Goal: Task Accomplishment & Management: Use online tool/utility

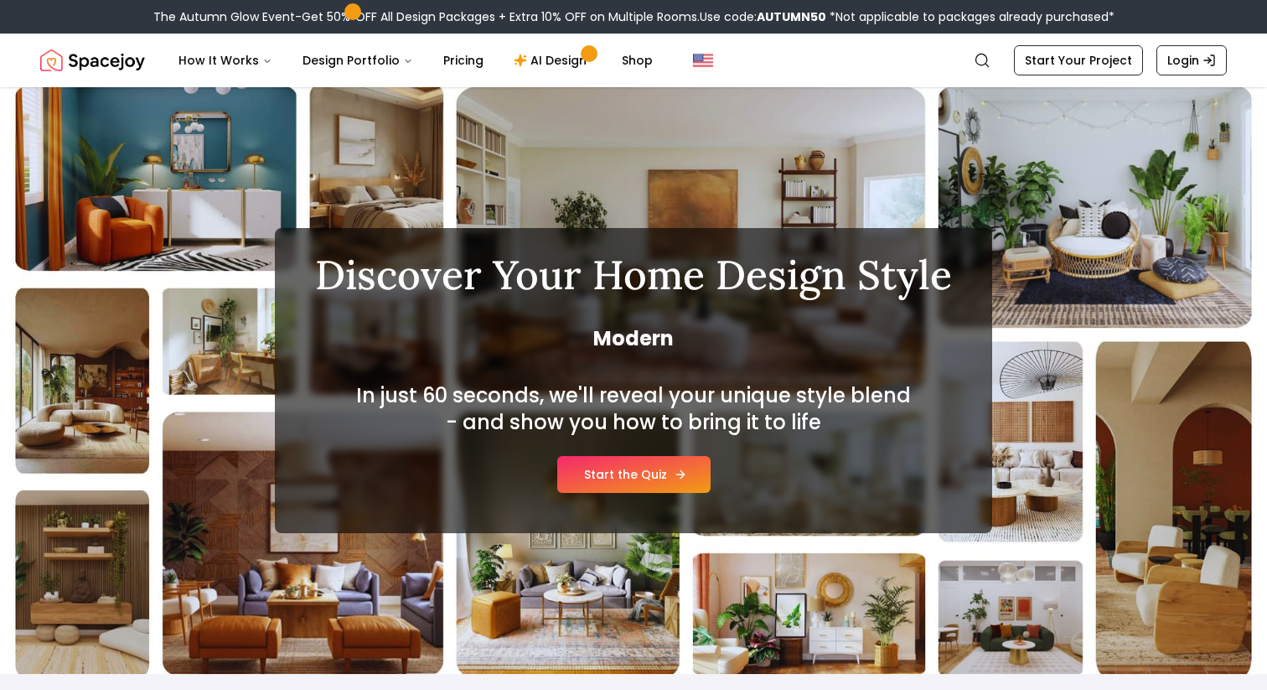
click at [597, 474] on link "Start the Quiz" at bounding box center [633, 474] width 153 height 37
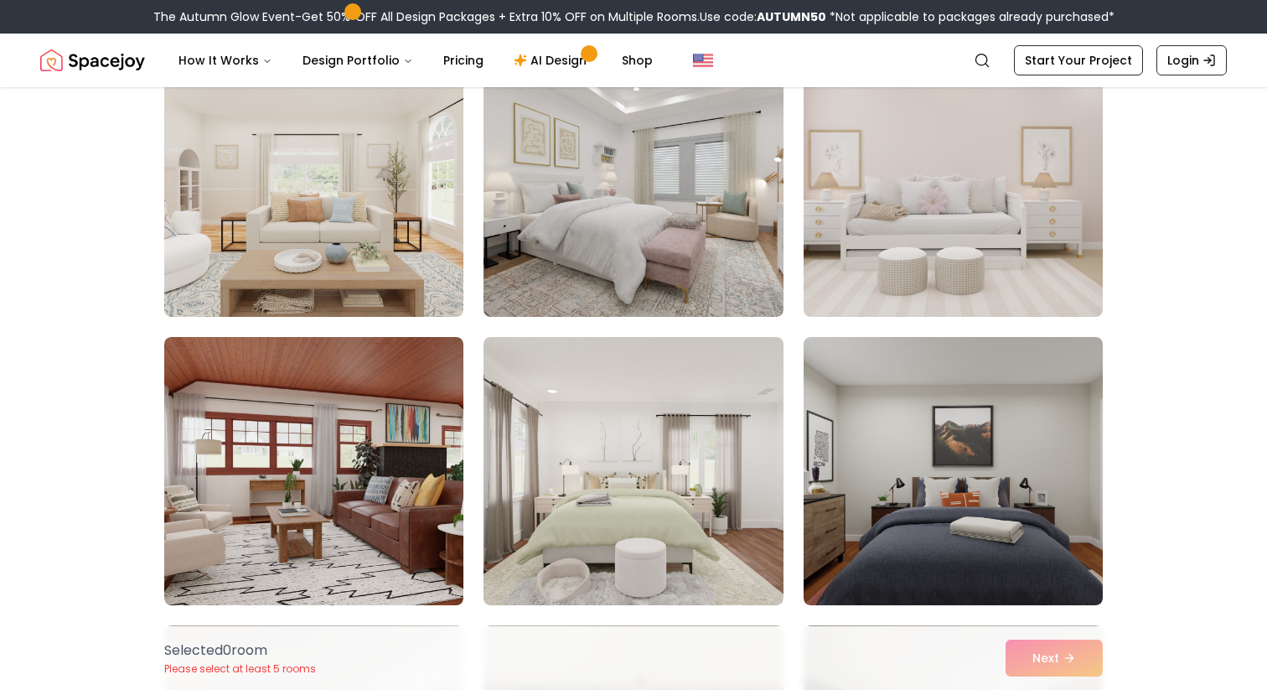
scroll to position [180, 0]
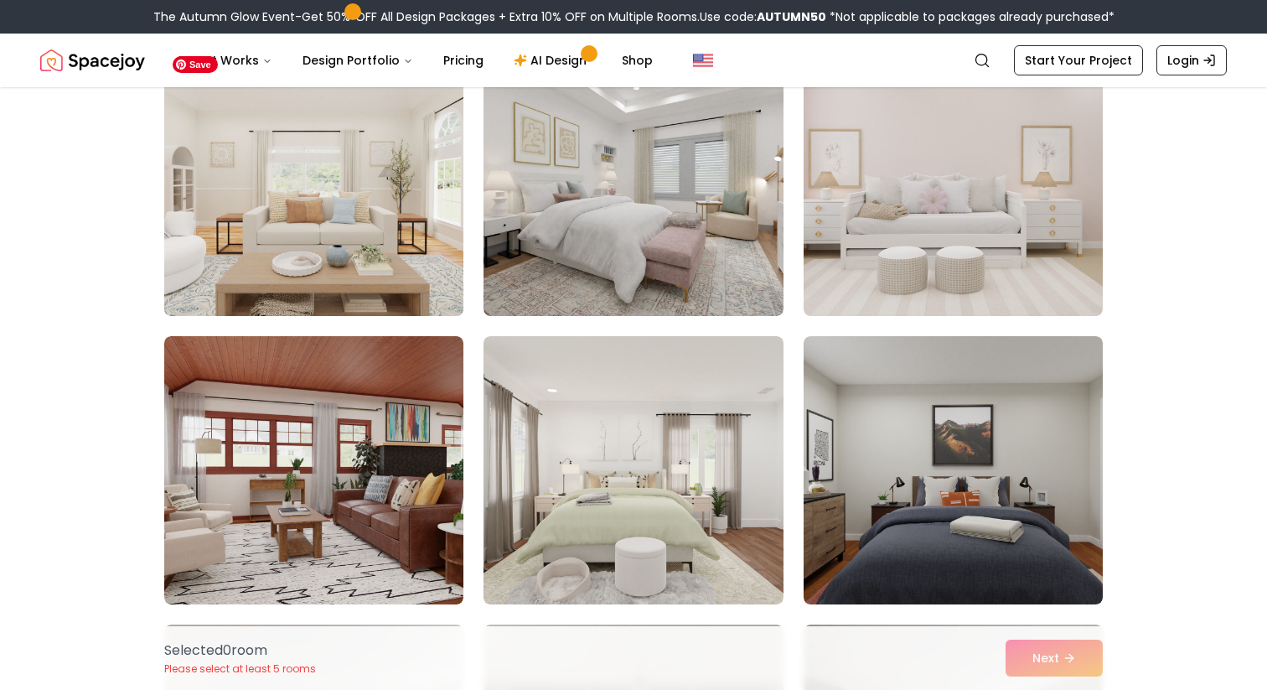
click at [204, 275] on img at bounding box center [314, 182] width 314 height 282
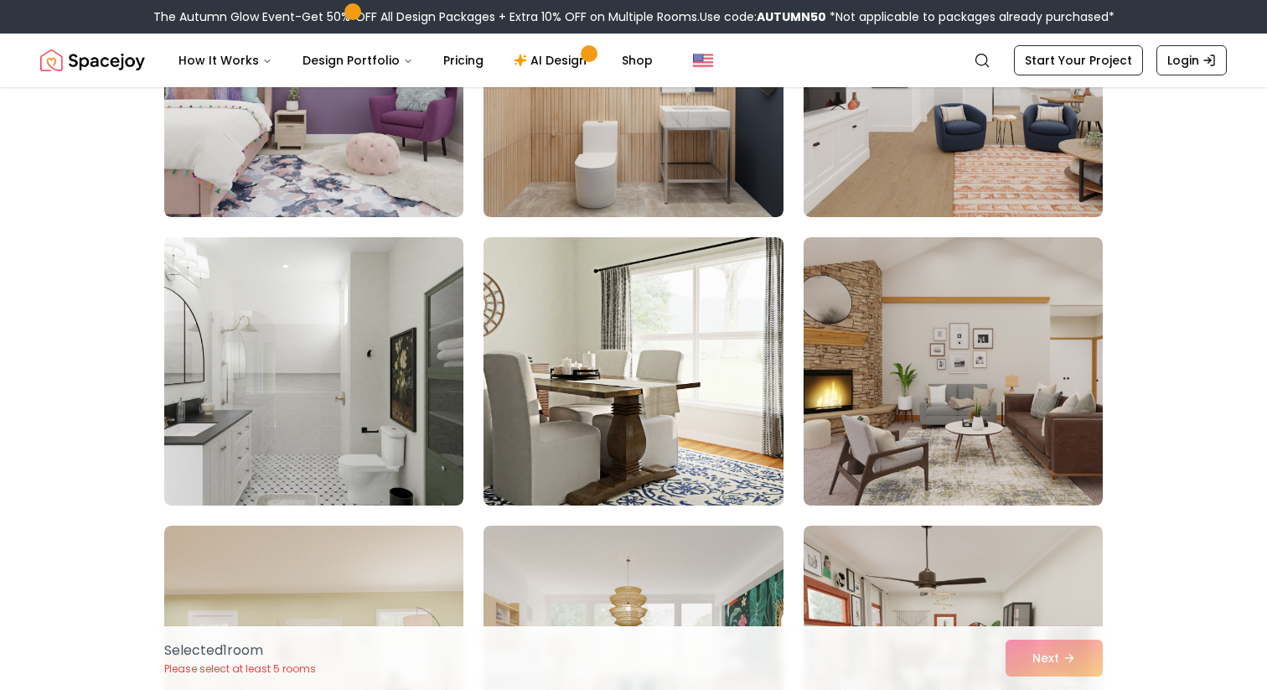
scroll to position [1142, 0]
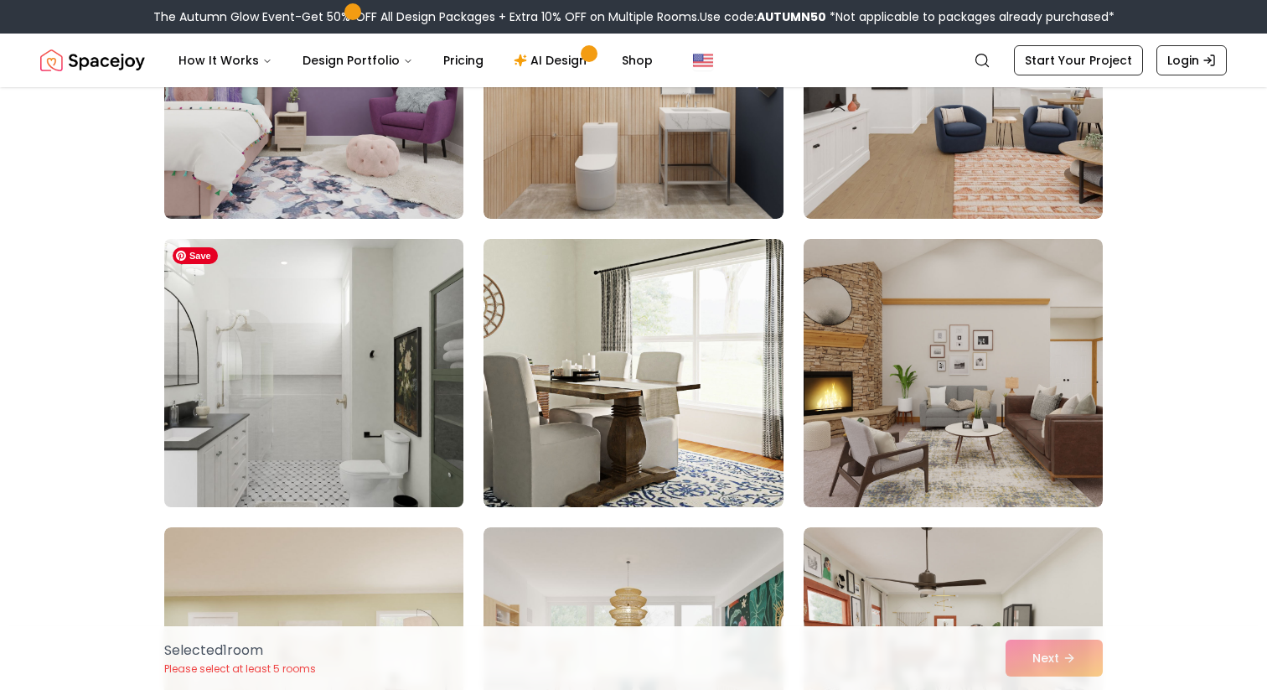
click at [224, 443] on img at bounding box center [314, 373] width 314 height 282
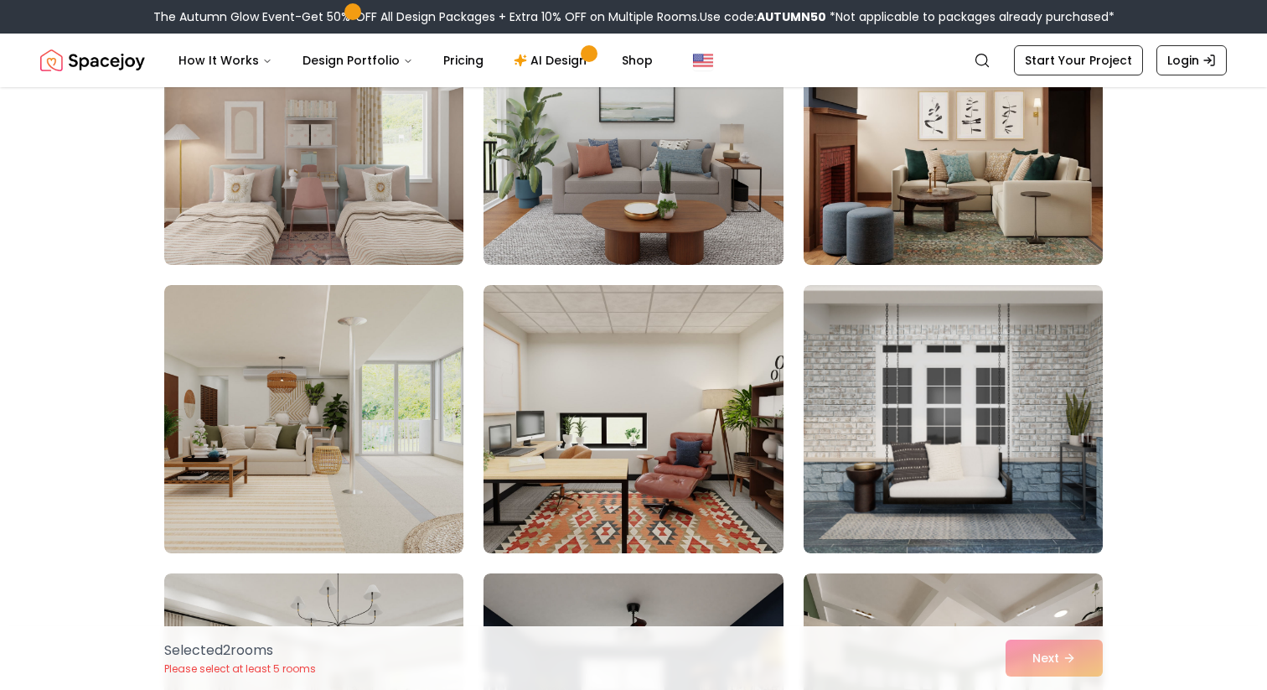
scroll to position [2826, 0]
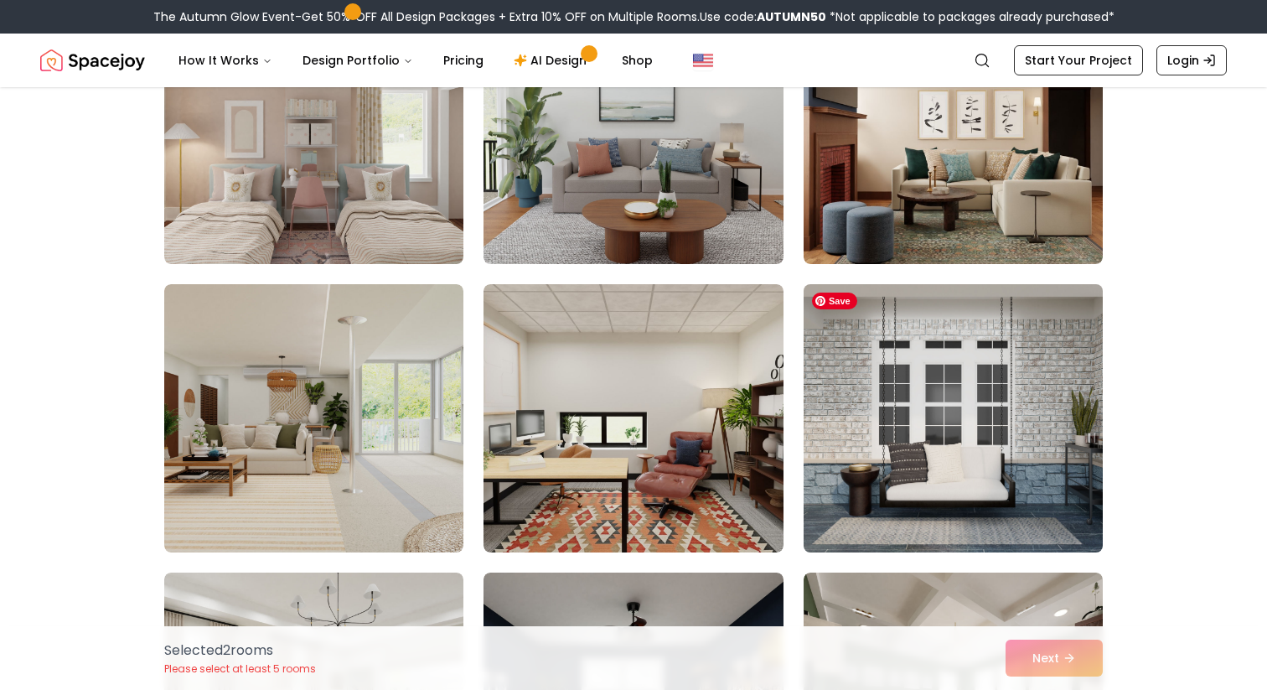
click at [862, 507] on img at bounding box center [953, 418] width 314 height 282
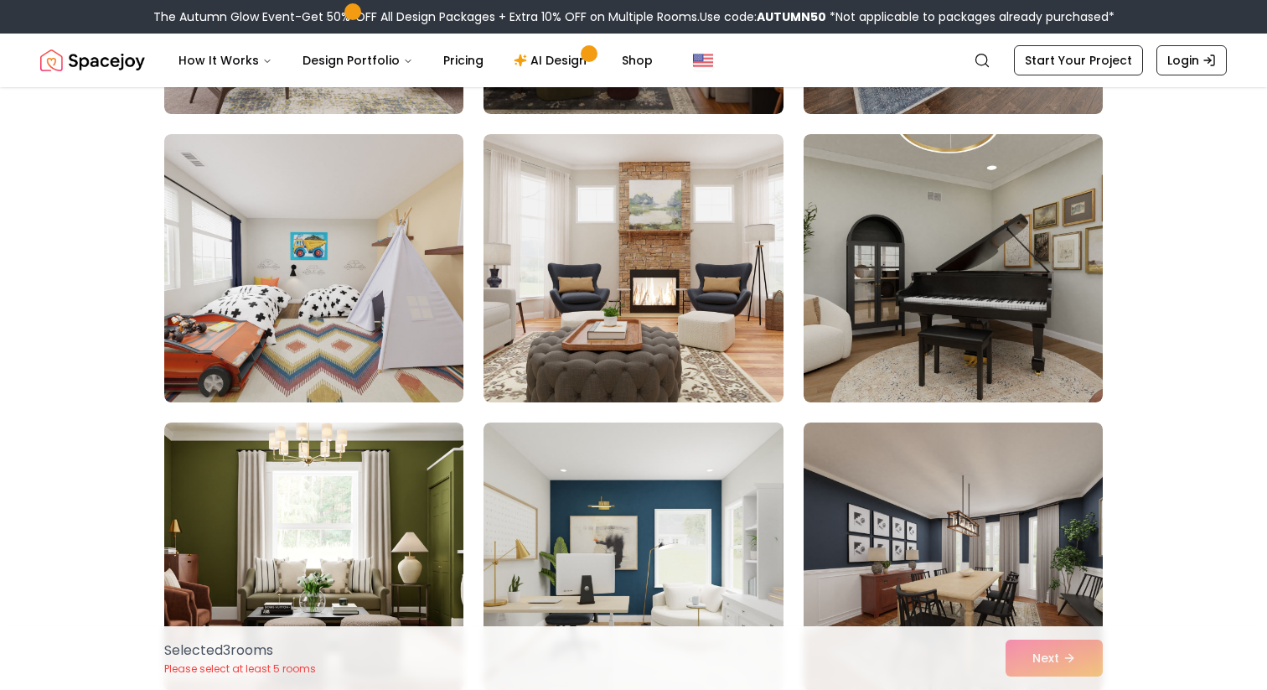
scroll to position [3839, 0]
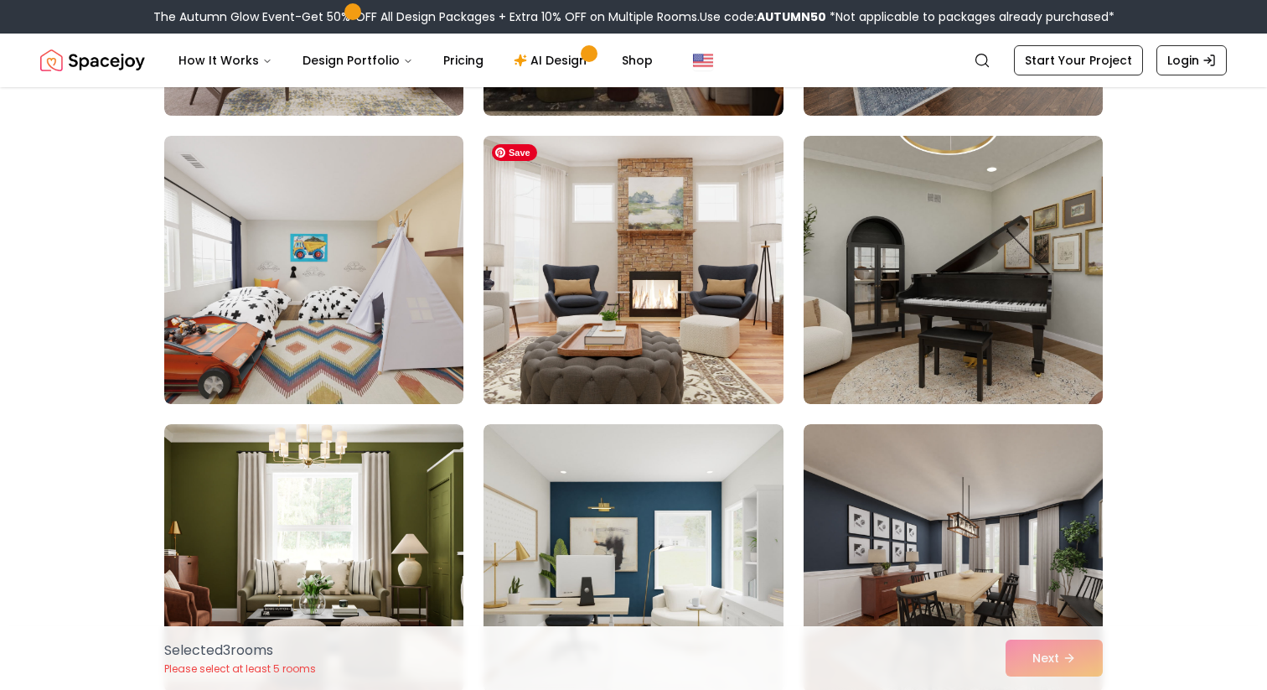
click at [523, 333] on img at bounding box center [633, 270] width 314 height 282
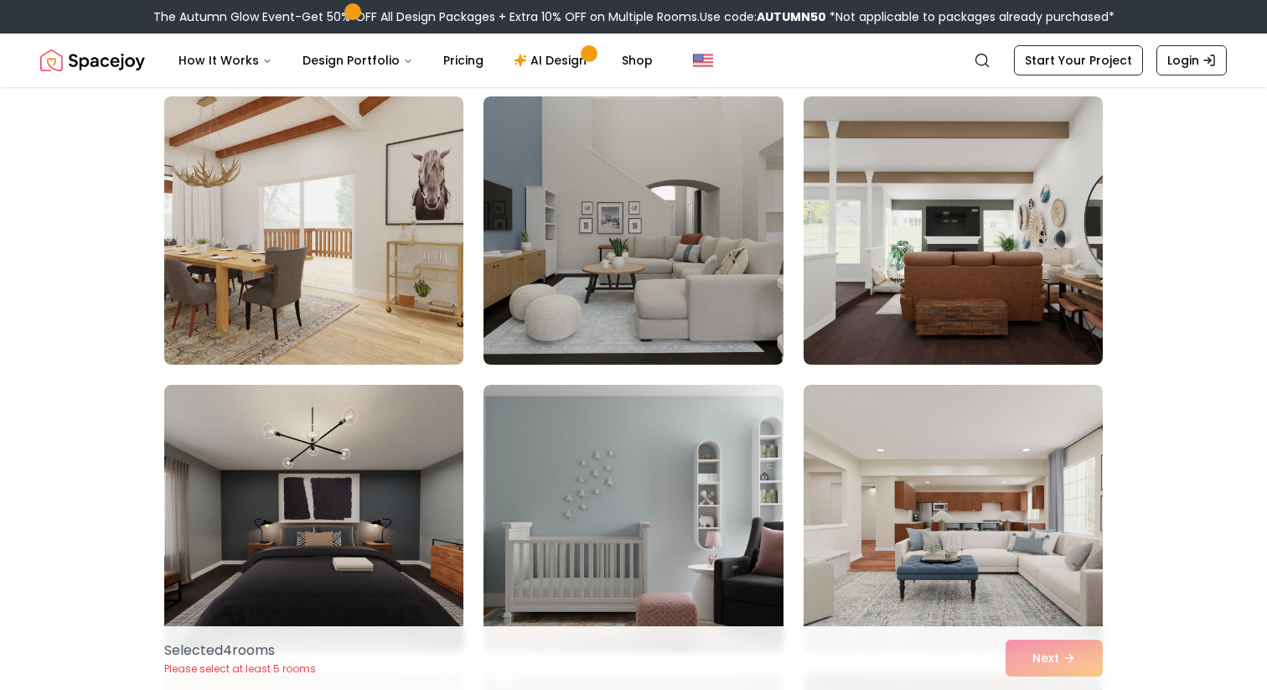
scroll to position [4457, 0]
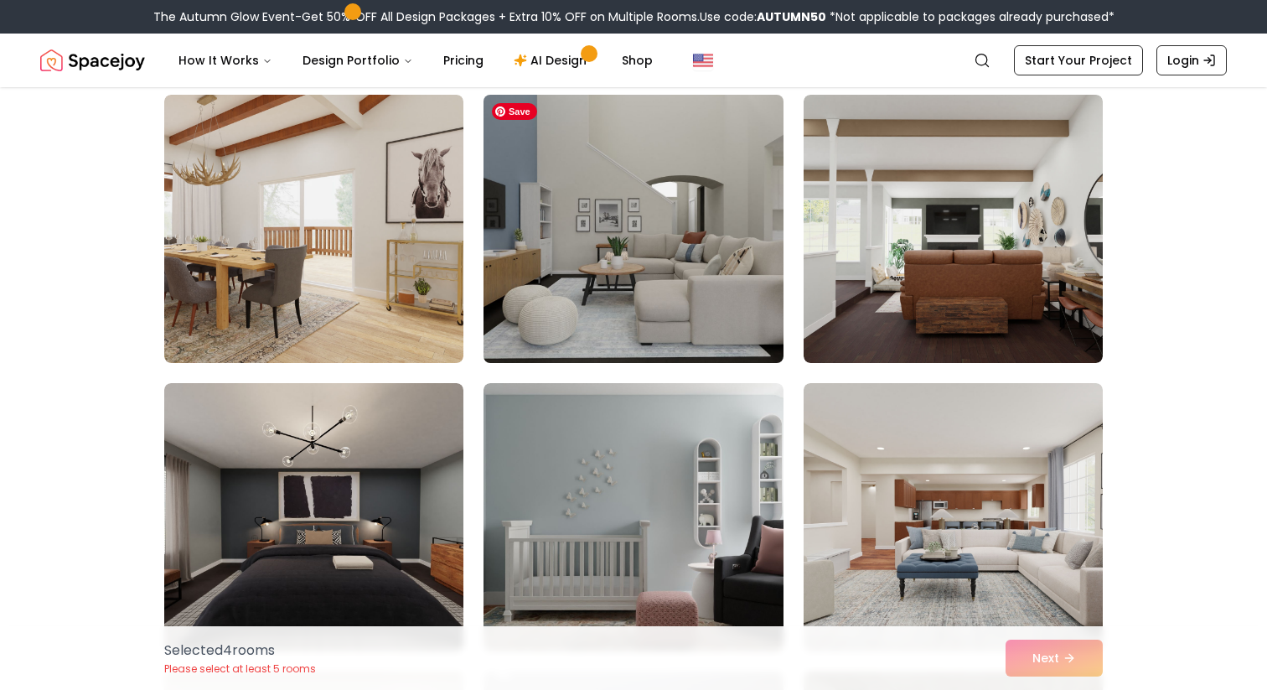
click at [648, 302] on img at bounding box center [633, 229] width 314 height 282
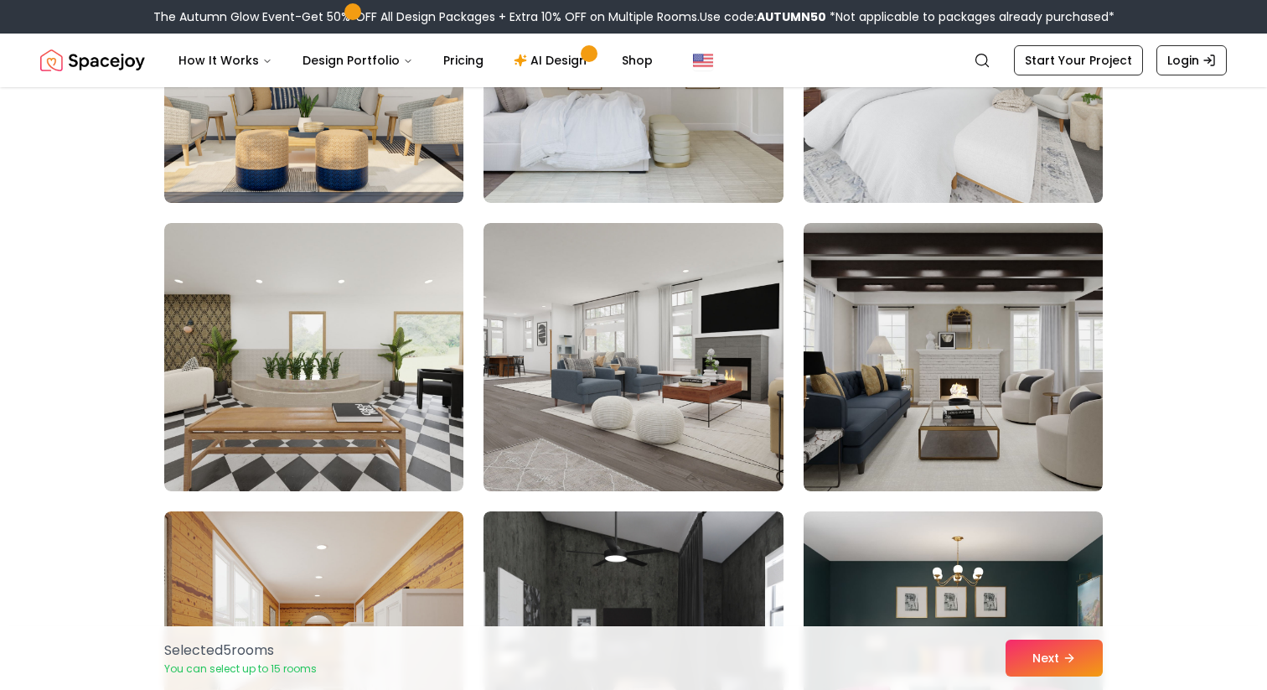
scroll to position [5192, 0]
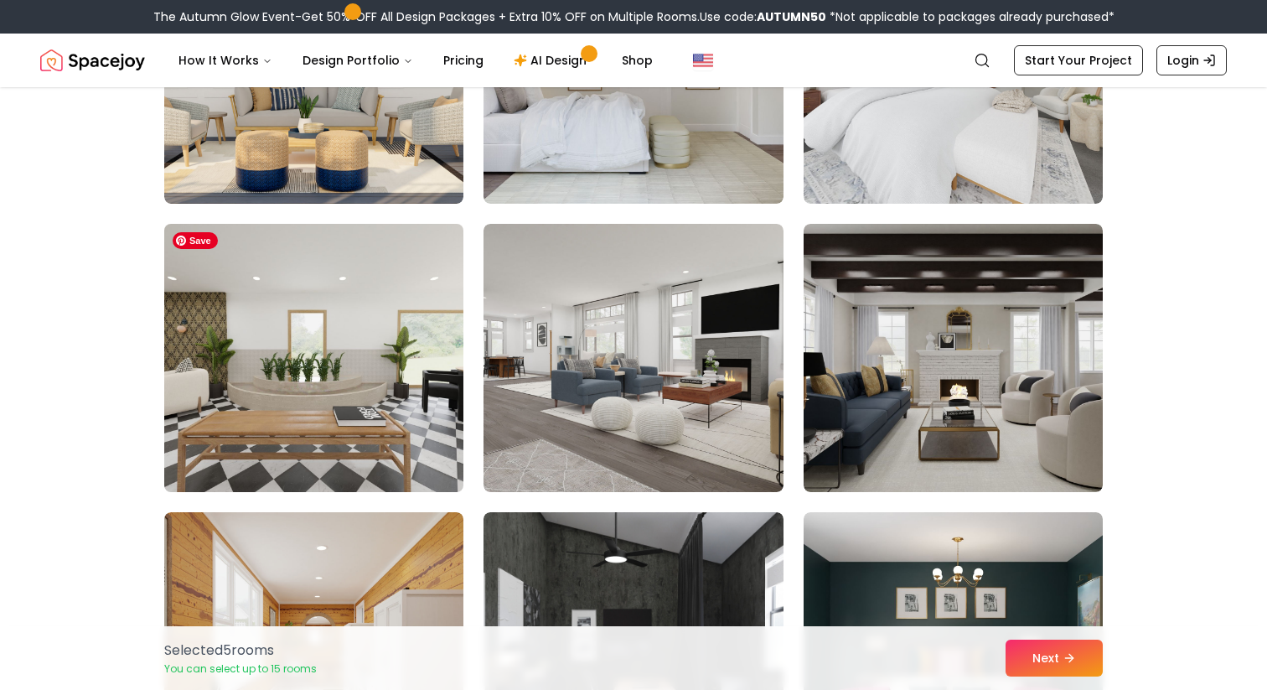
click at [195, 461] on img at bounding box center [314, 358] width 314 height 282
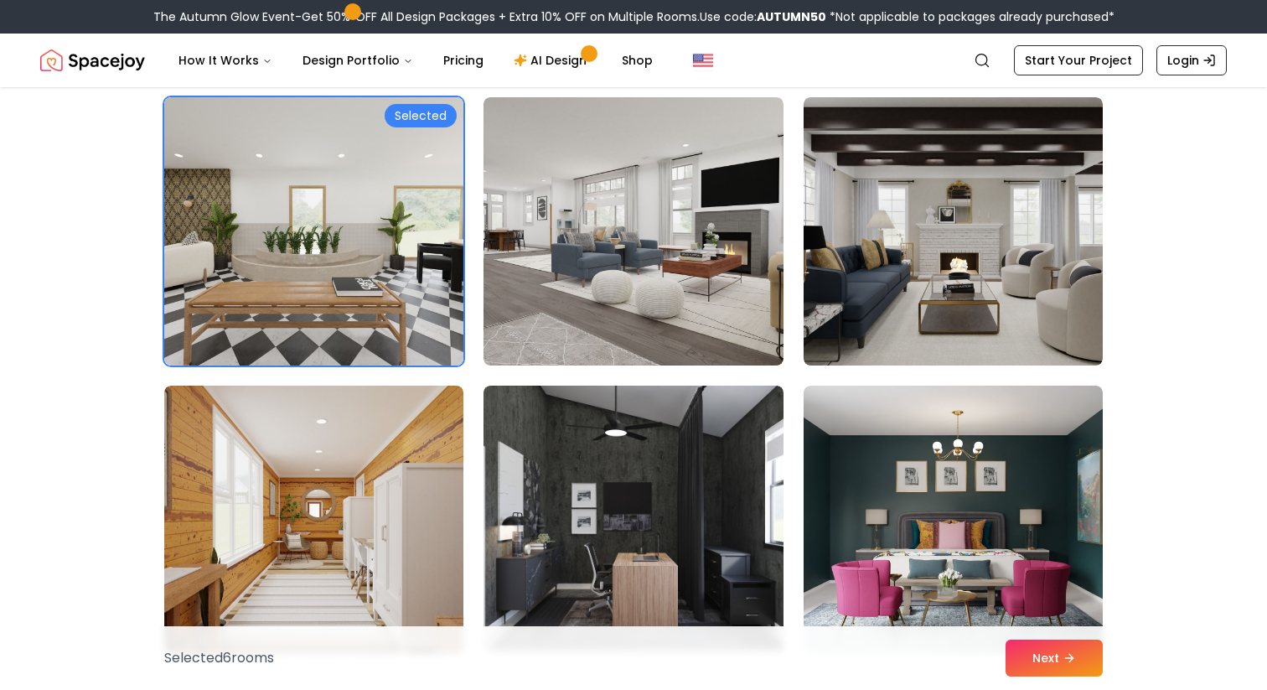
scroll to position [5349, 0]
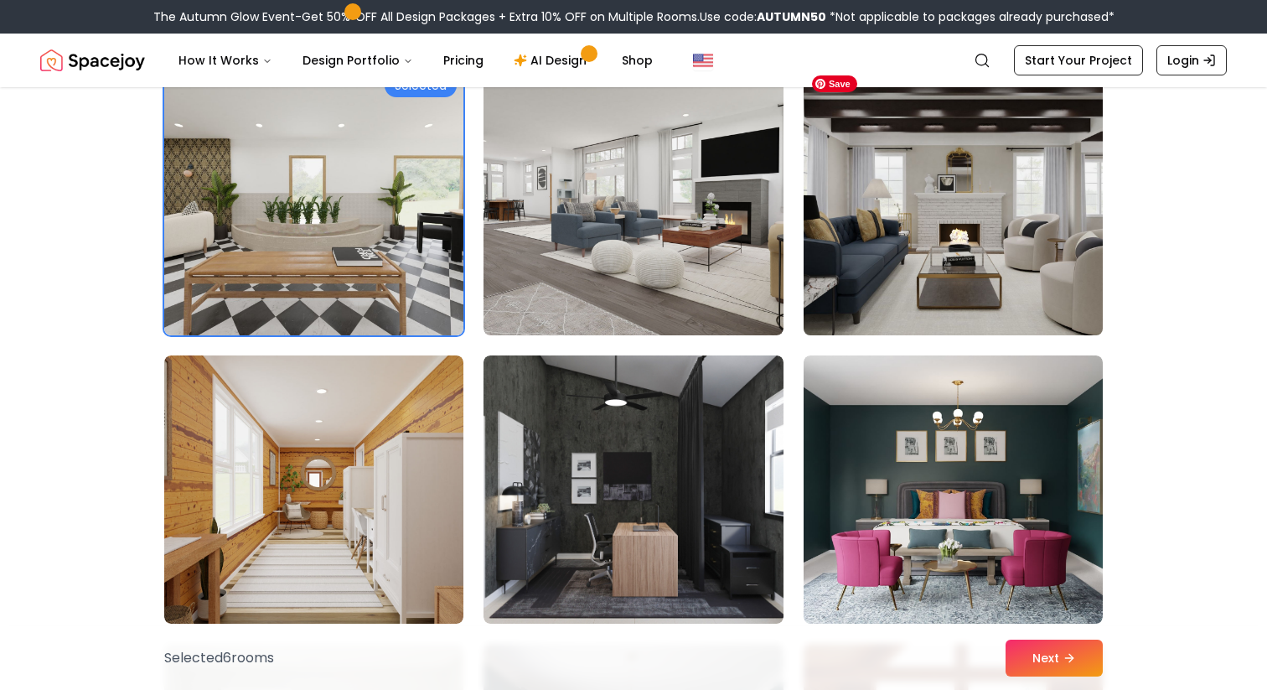
click at [901, 268] on img at bounding box center [953, 201] width 314 height 282
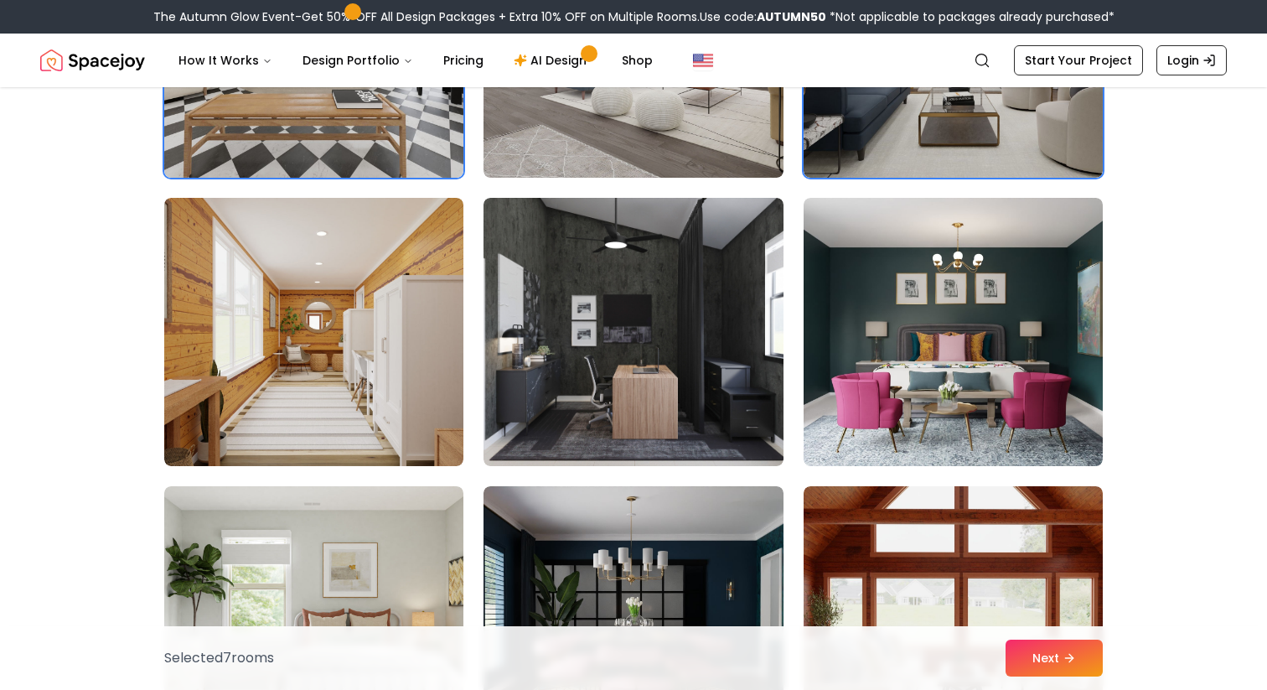
scroll to position [5507, 0]
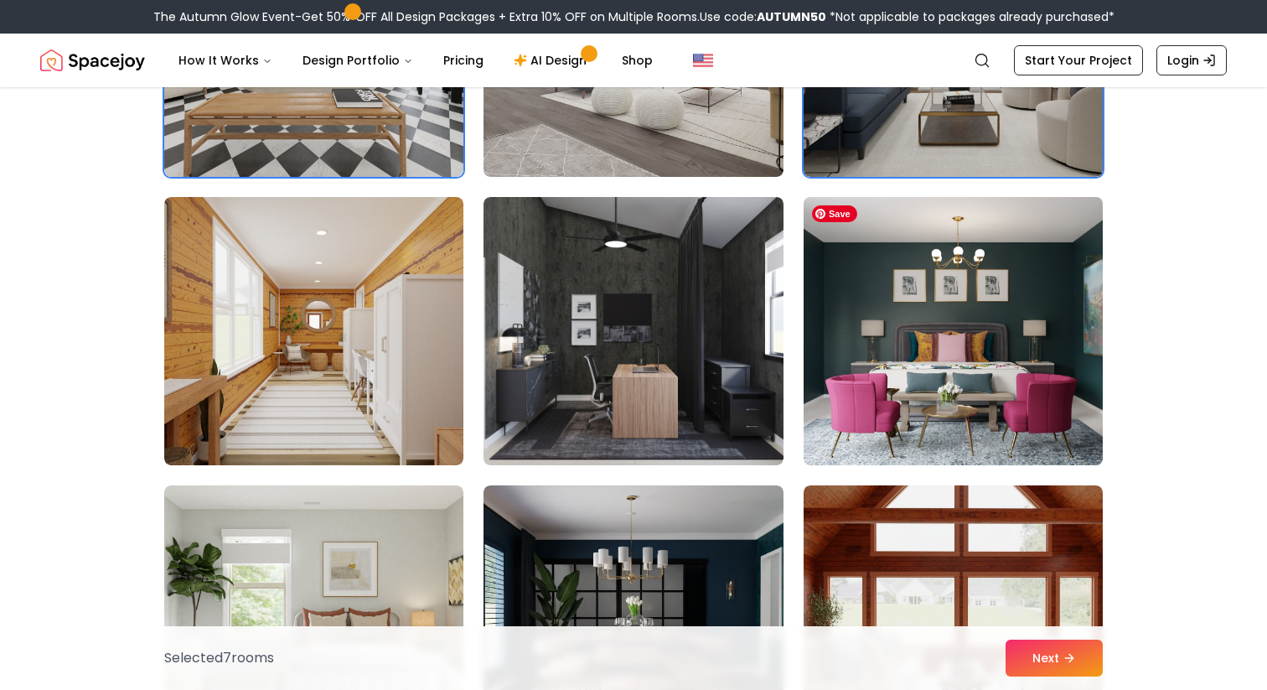
click at [855, 419] on img at bounding box center [953, 331] width 314 height 282
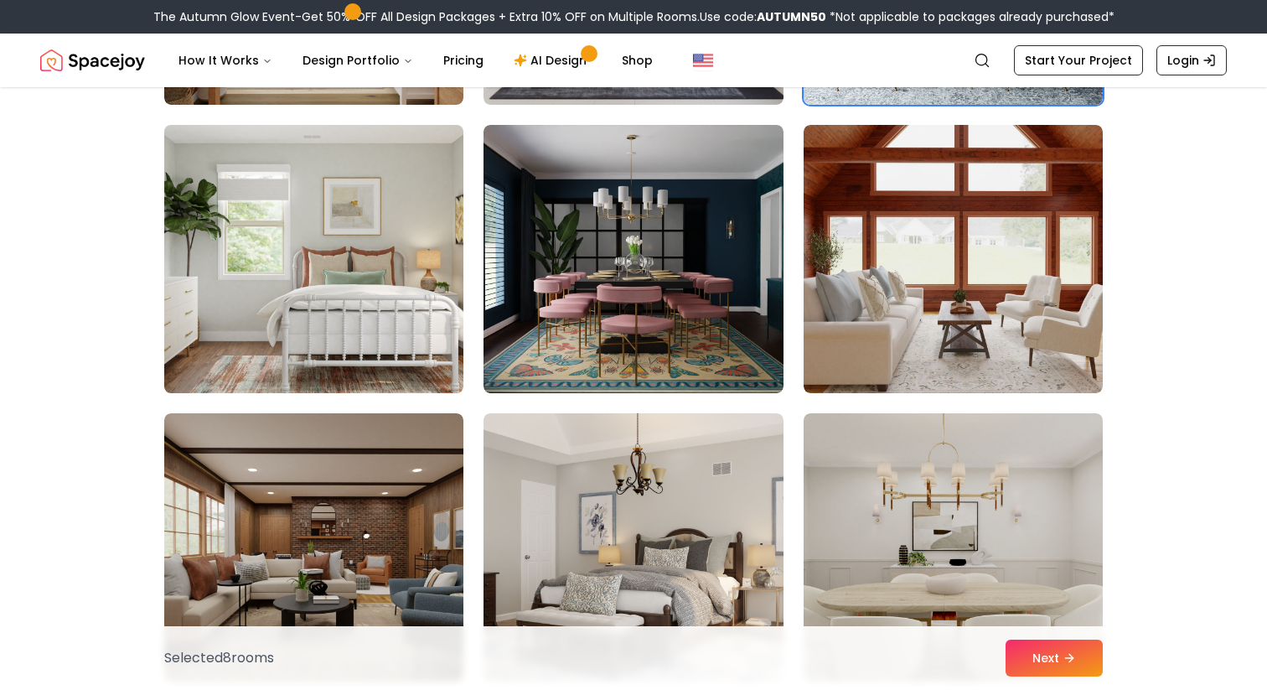
scroll to position [5878, 0]
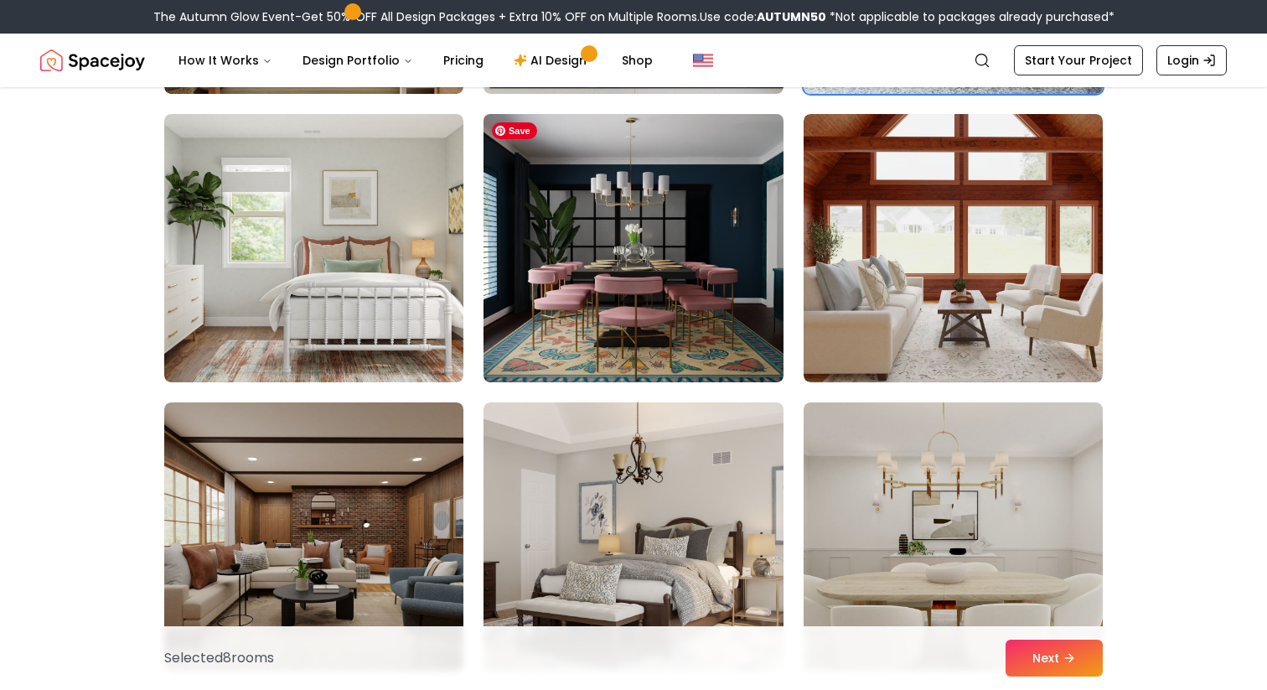
click at [588, 337] on img at bounding box center [633, 248] width 314 height 282
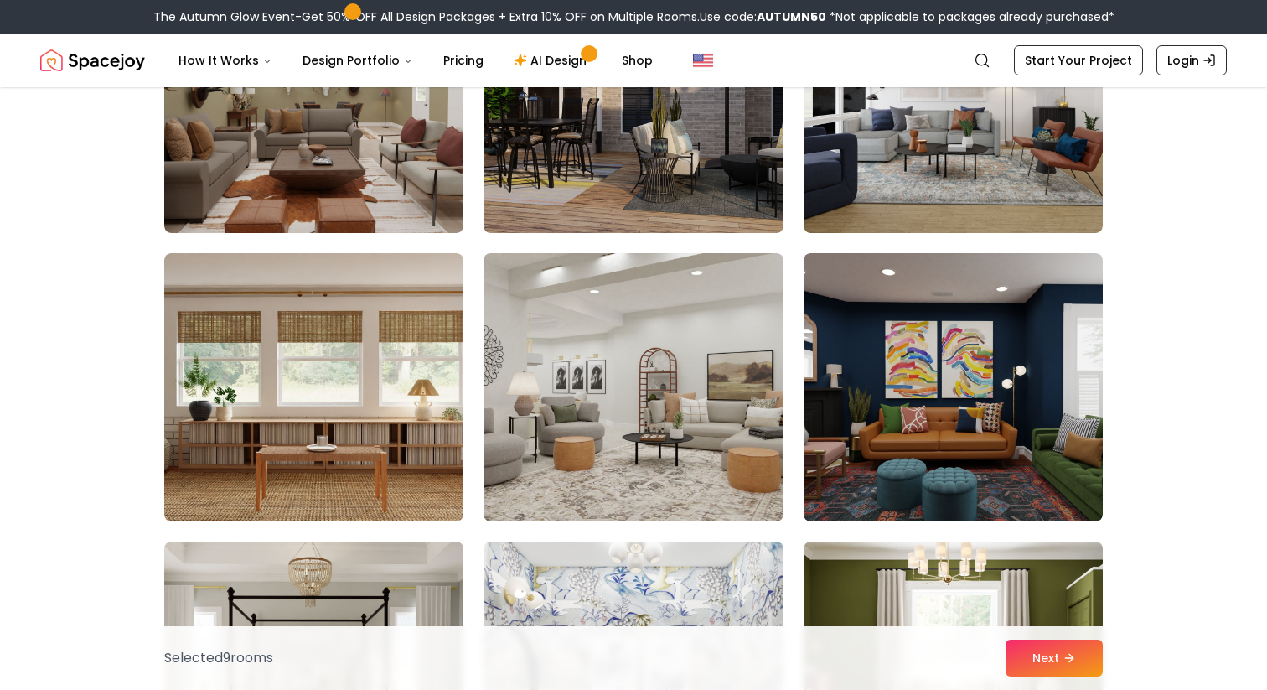
scroll to position [6896, 0]
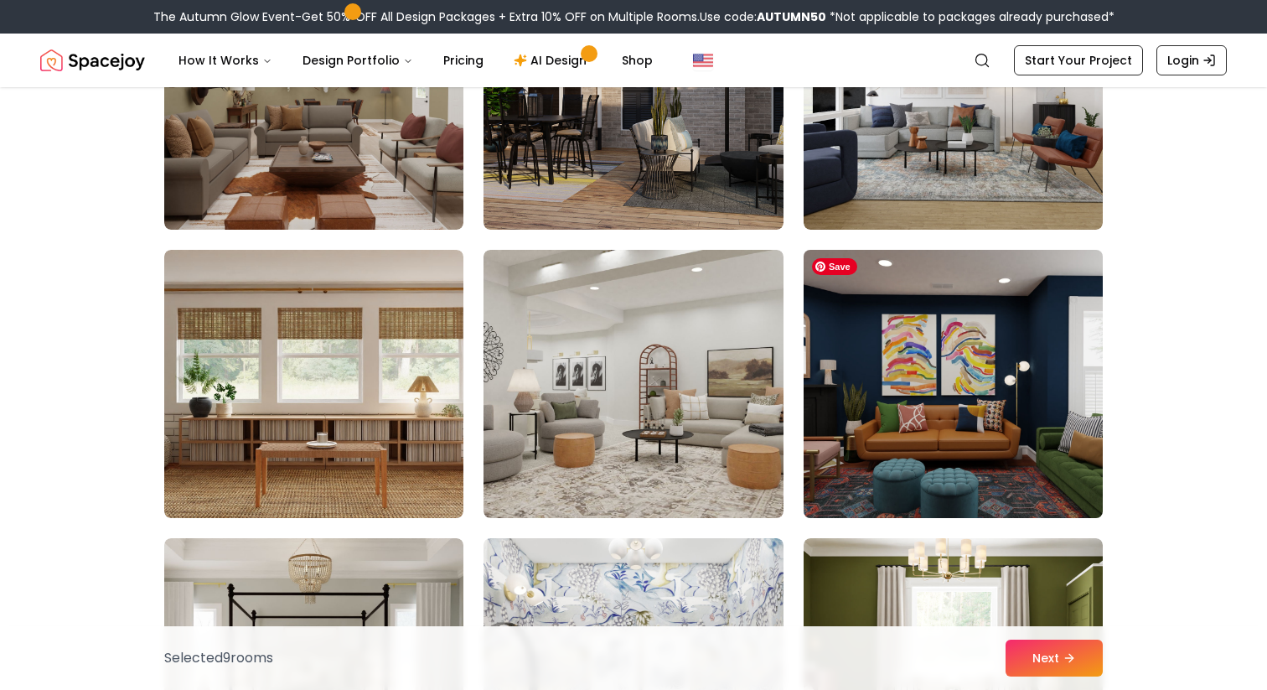
click at [876, 443] on img at bounding box center [953, 384] width 314 height 282
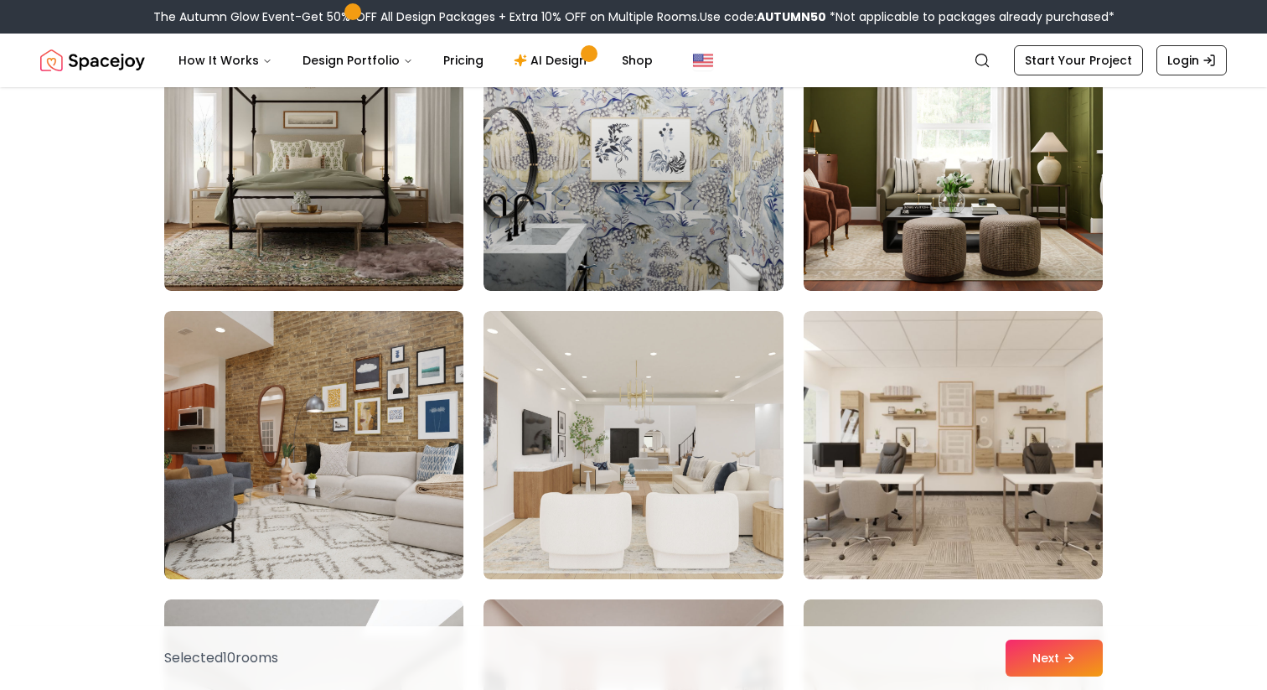
scroll to position [7409, 0]
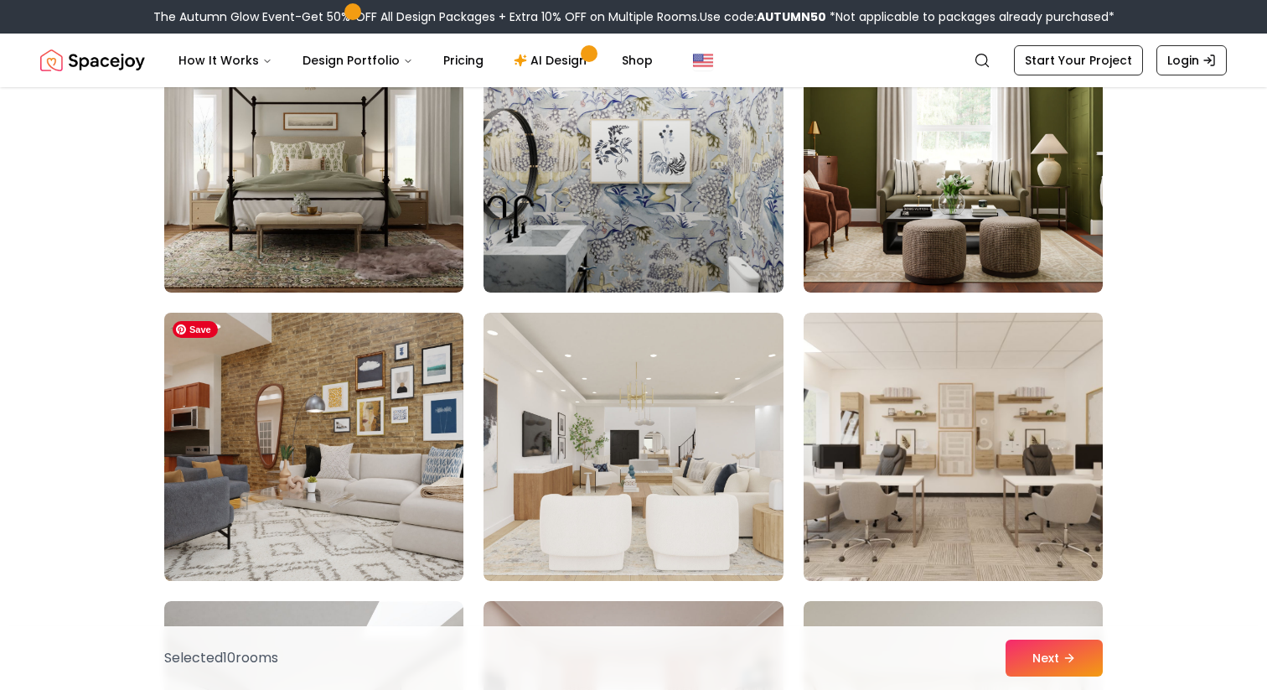
click at [235, 494] on img at bounding box center [314, 447] width 314 height 282
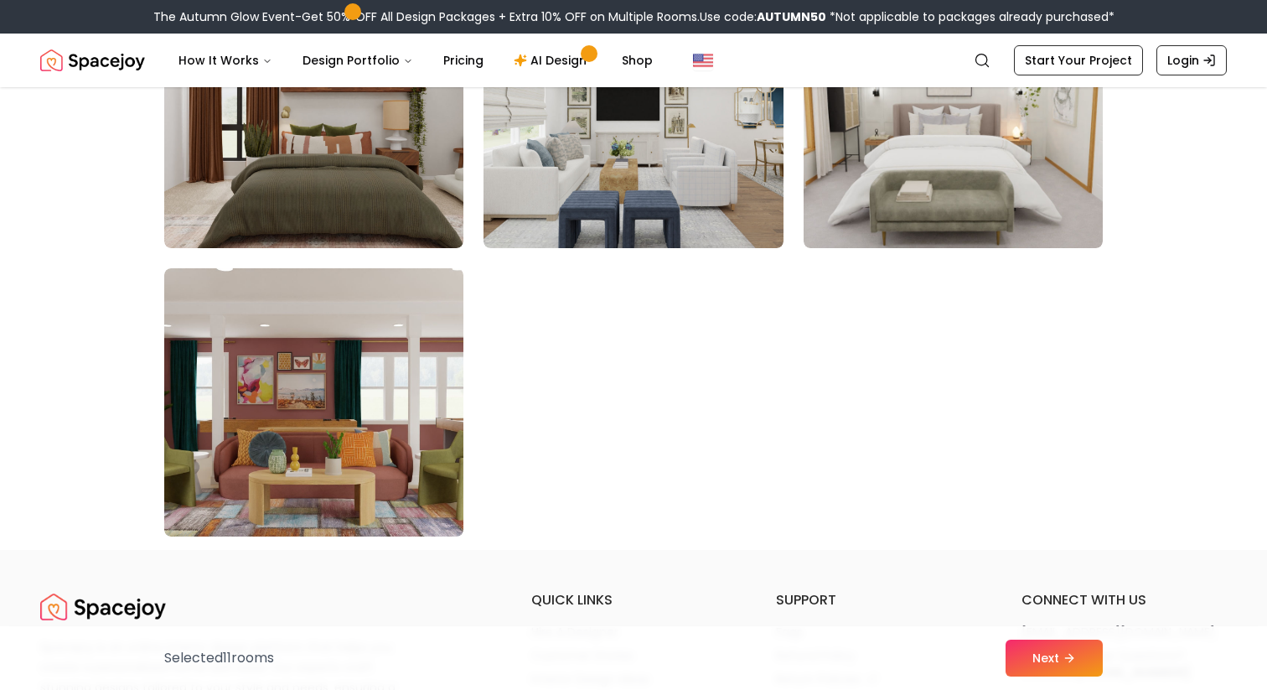
scroll to position [9472, 0]
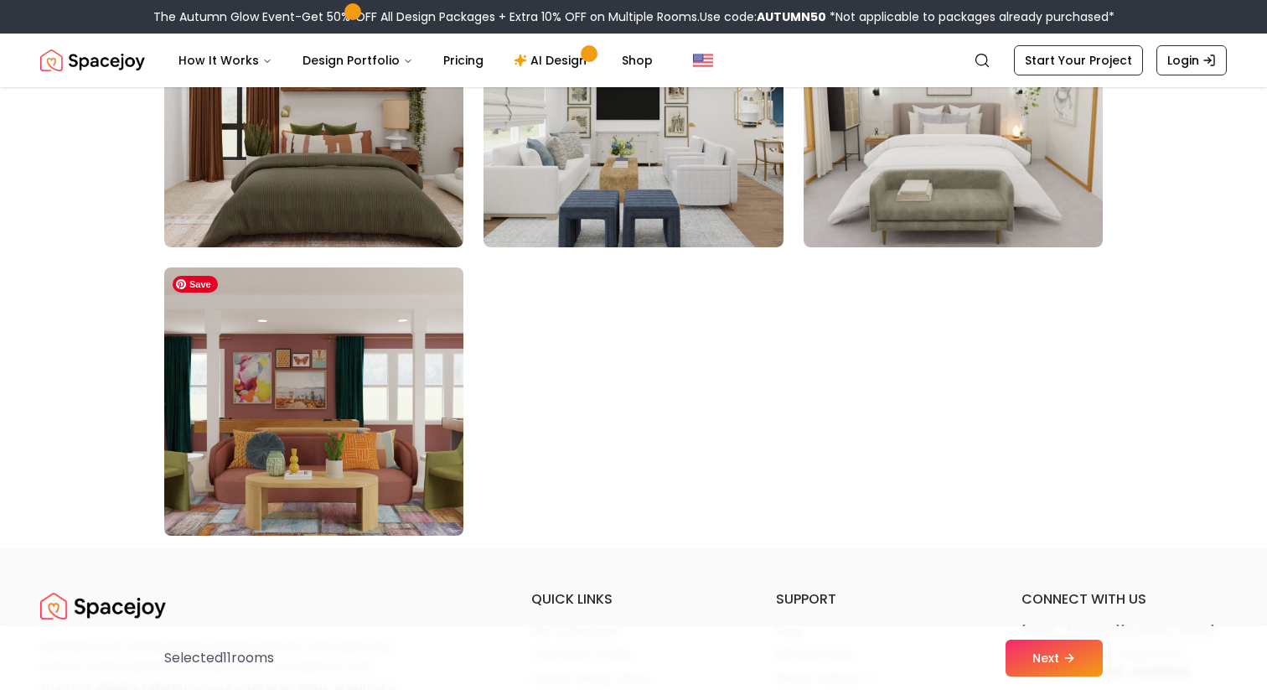
click at [204, 441] on img at bounding box center [314, 402] width 314 height 282
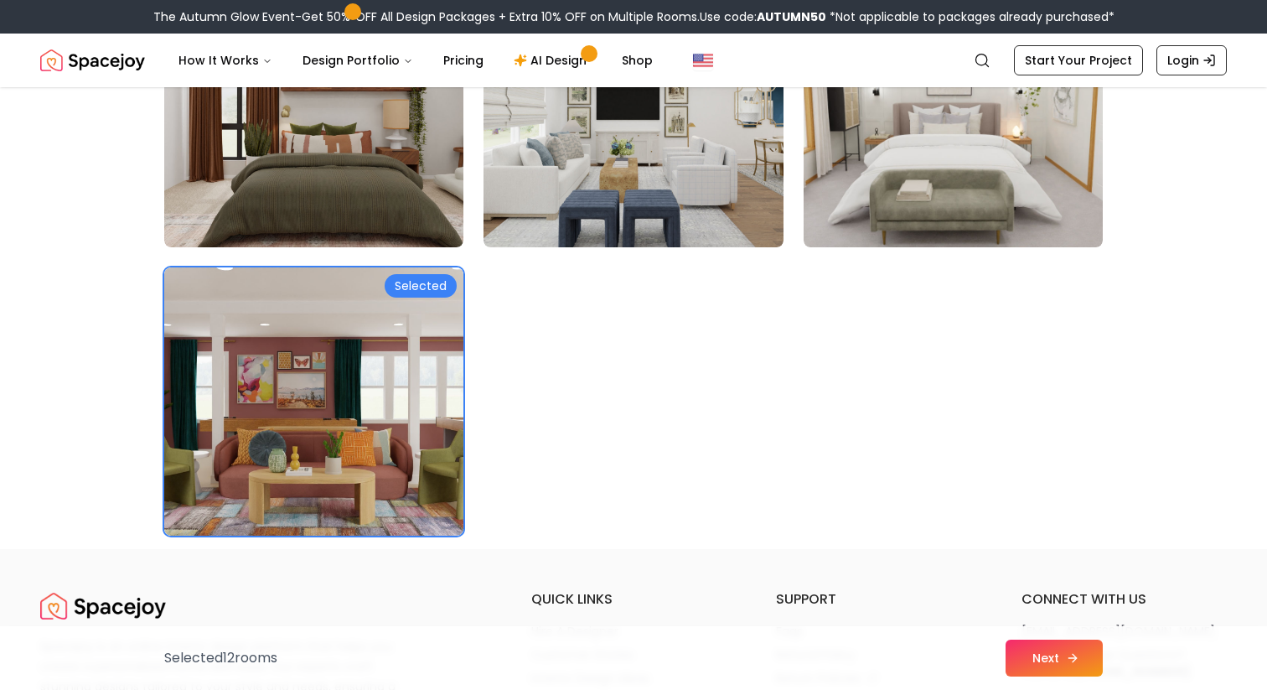
click at [1022, 662] on button "Next" at bounding box center [1053, 657] width 97 height 37
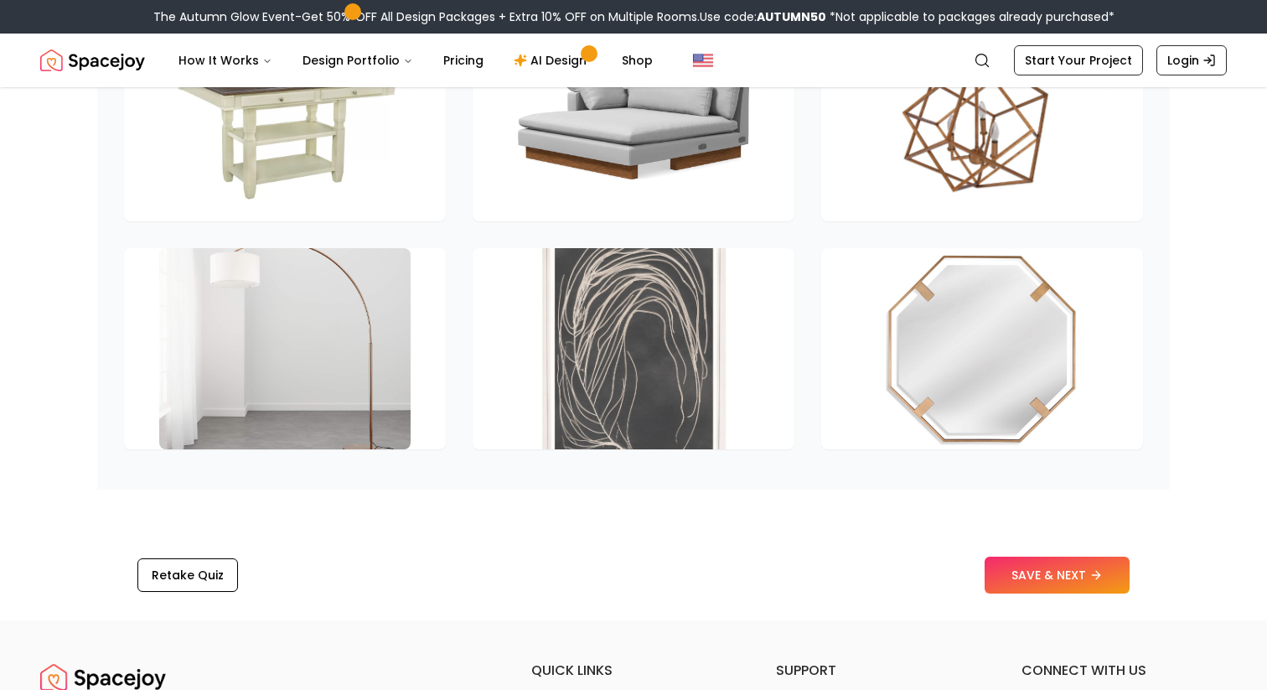
scroll to position [2503, 0]
